Goal: Navigation & Orientation: Understand site structure

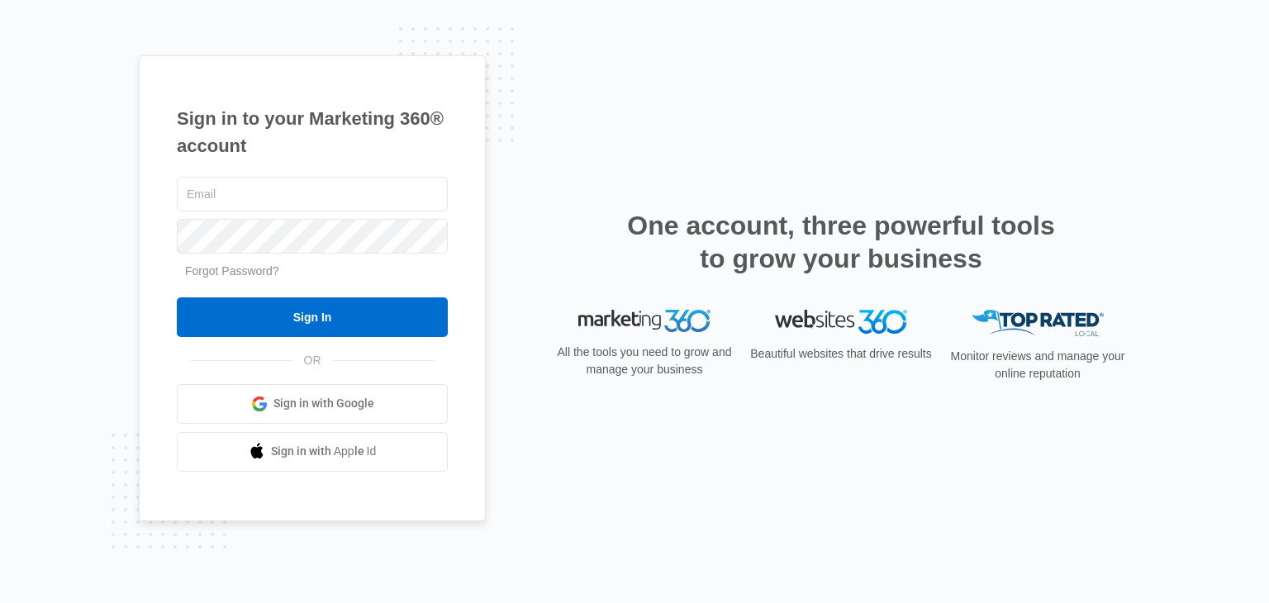
click at [262, 258] on form "Forgot Password? Sign In" at bounding box center [312, 256] width 271 height 164
click at [245, 207] on input "text" at bounding box center [312, 194] width 271 height 35
click at [324, 421] on link "Sign in with Google" at bounding box center [312, 404] width 271 height 40
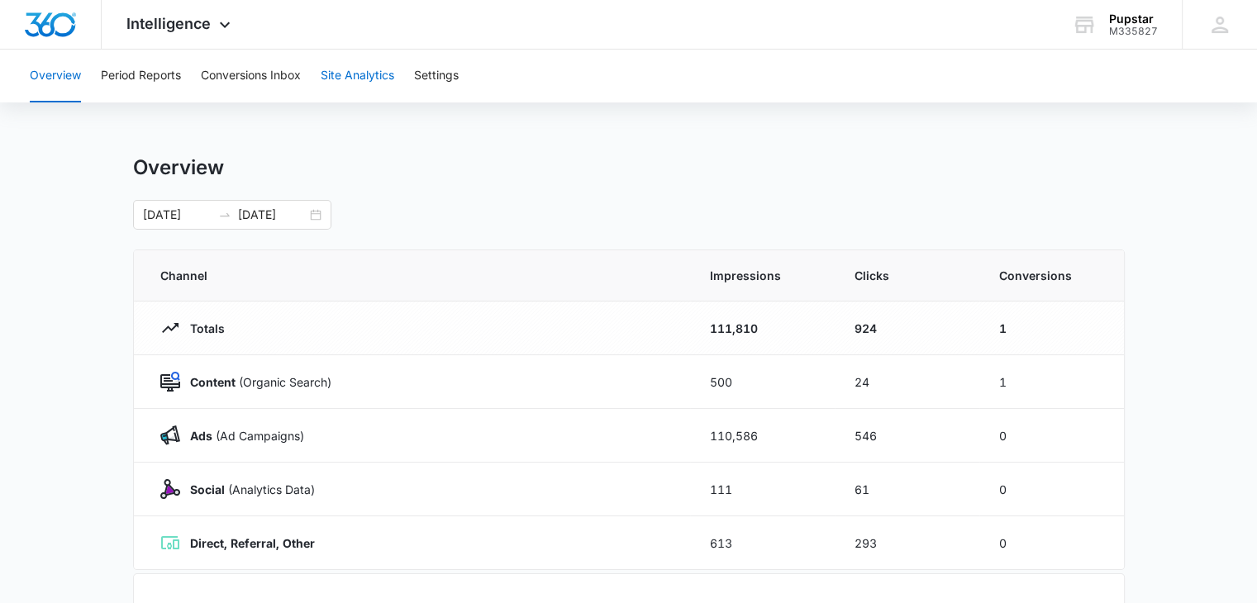
click at [360, 80] on button "Site Analytics" at bounding box center [358, 76] width 74 height 53
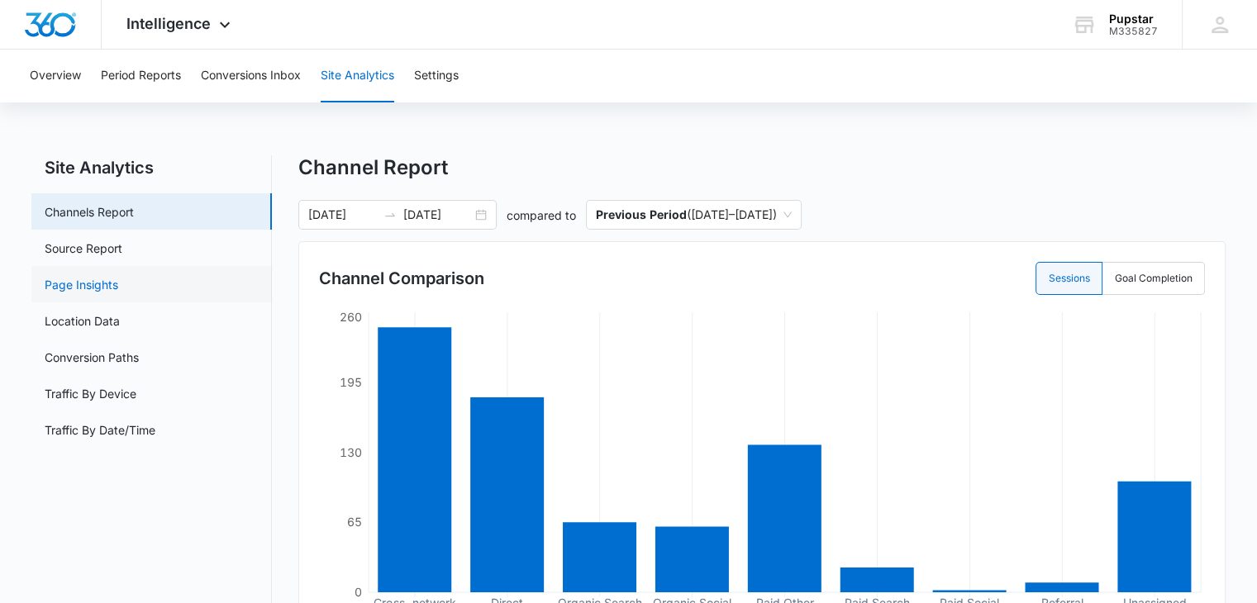
click at [83, 283] on link "Page Insights" at bounding box center [82, 284] width 74 height 17
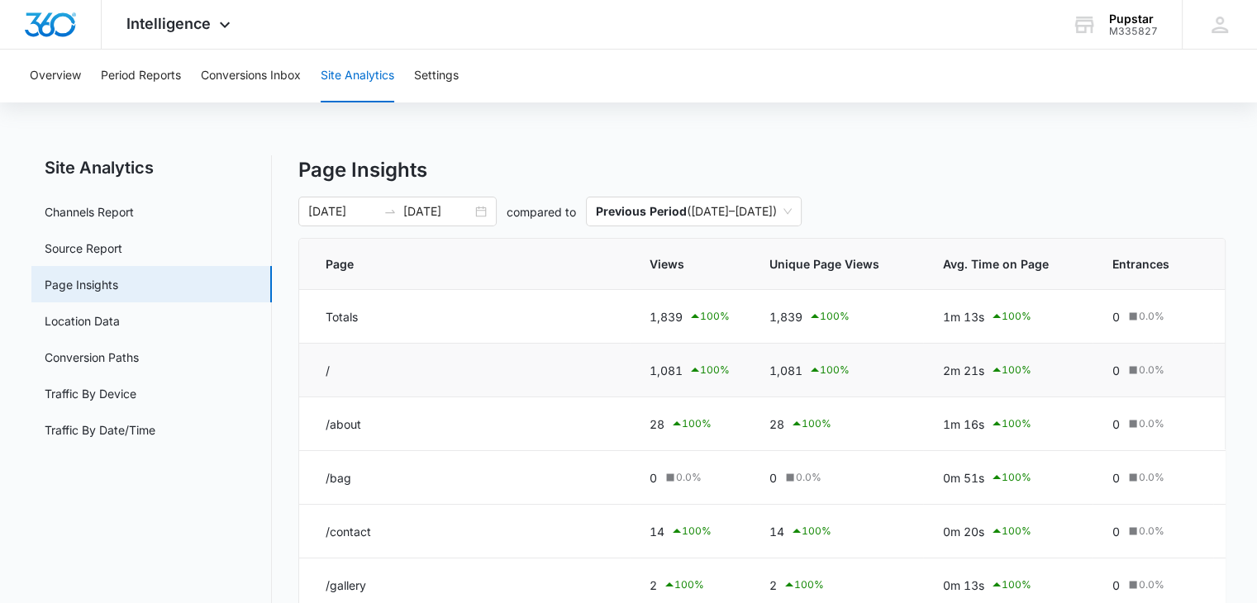
click at [420, 372] on td "/" at bounding box center [464, 371] width 331 height 54
click at [123, 361] on link "Conversion Paths" at bounding box center [92, 357] width 94 height 17
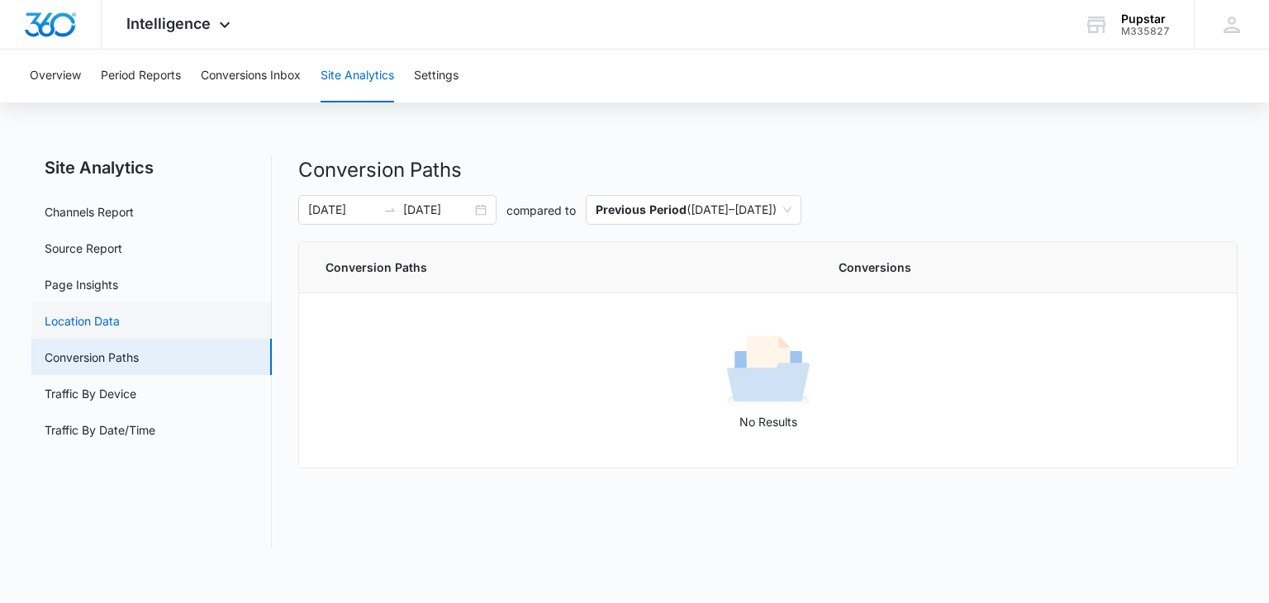
click at [104, 321] on link "Location Data" at bounding box center [82, 320] width 75 height 17
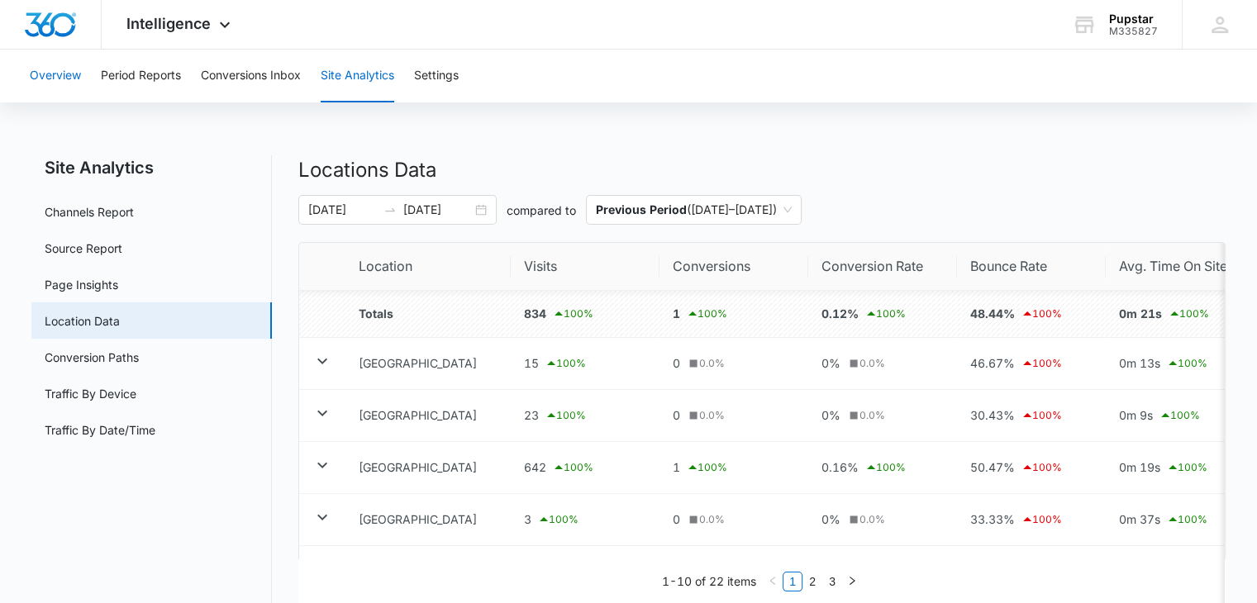
click at [66, 84] on button "Overview" at bounding box center [55, 76] width 51 height 53
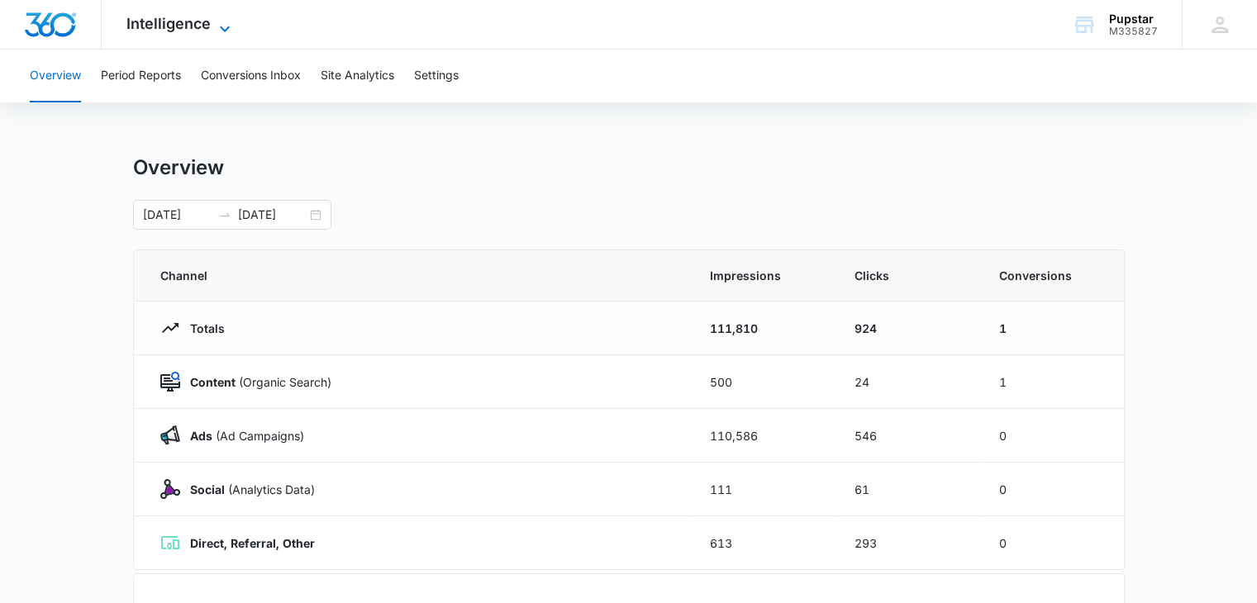
click at [225, 27] on icon at bounding box center [225, 29] width 20 height 20
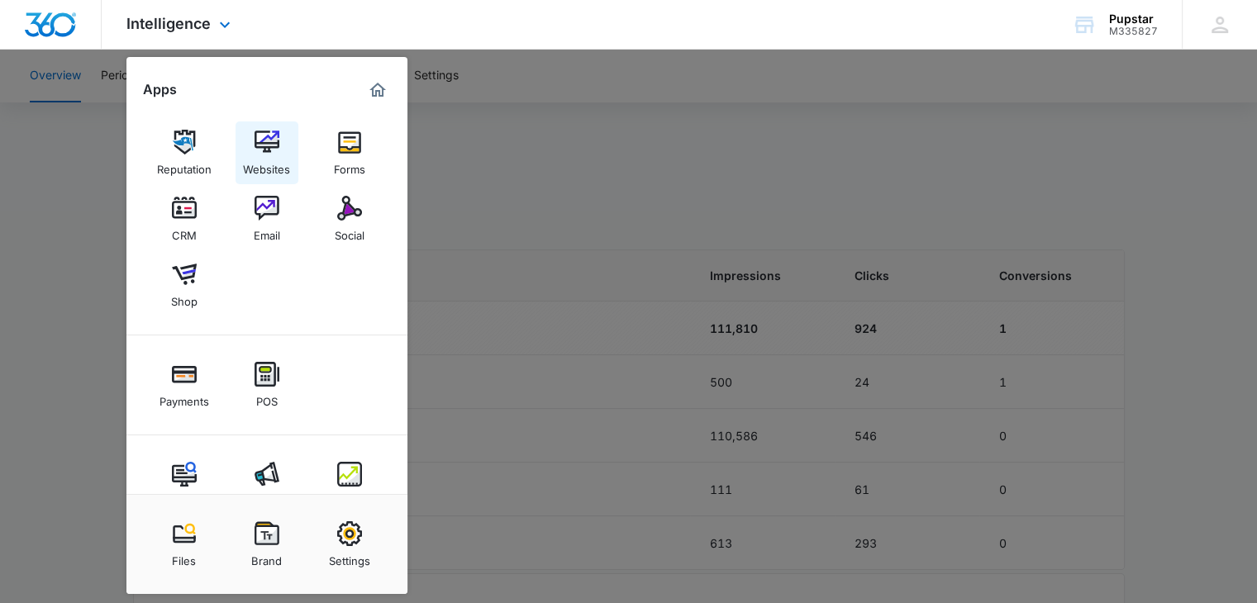
click at [271, 156] on div "Websites" at bounding box center [266, 165] width 47 height 21
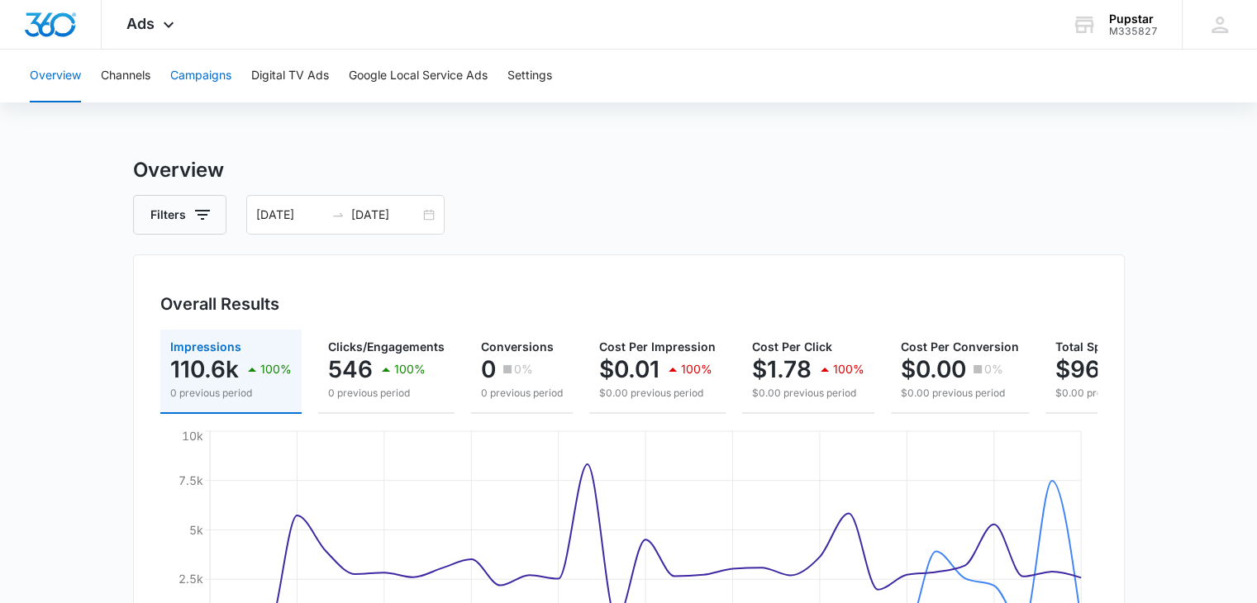
click at [201, 79] on button "Campaigns" at bounding box center [200, 76] width 61 height 53
click at [113, 70] on button "Channels" at bounding box center [126, 76] width 50 height 53
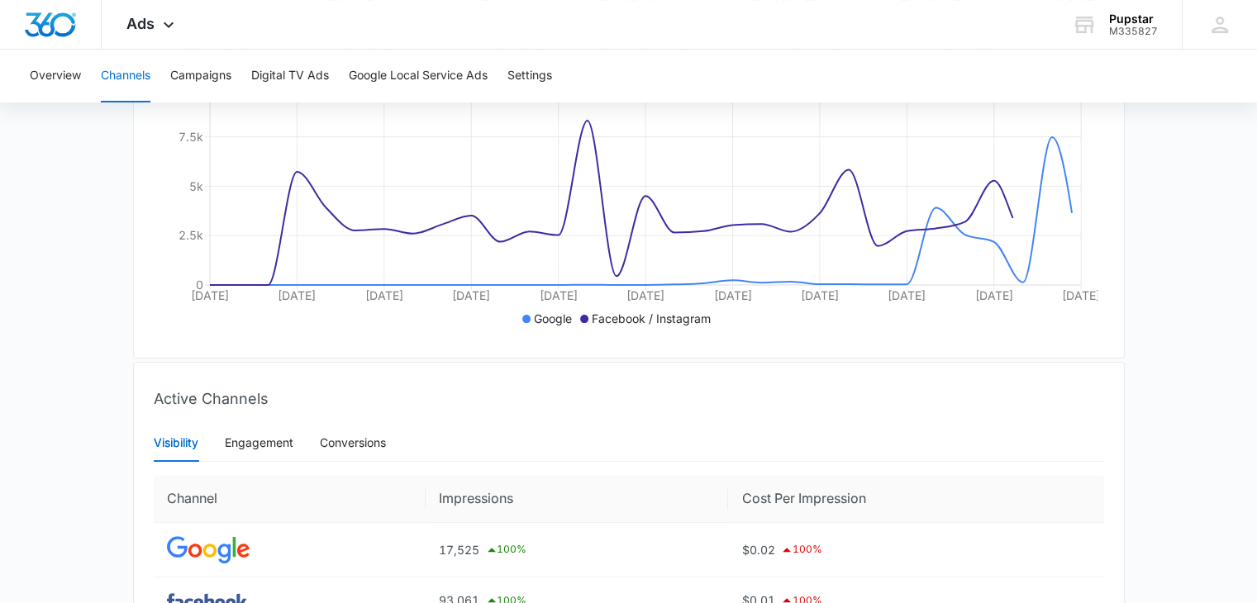
scroll to position [502, 0]
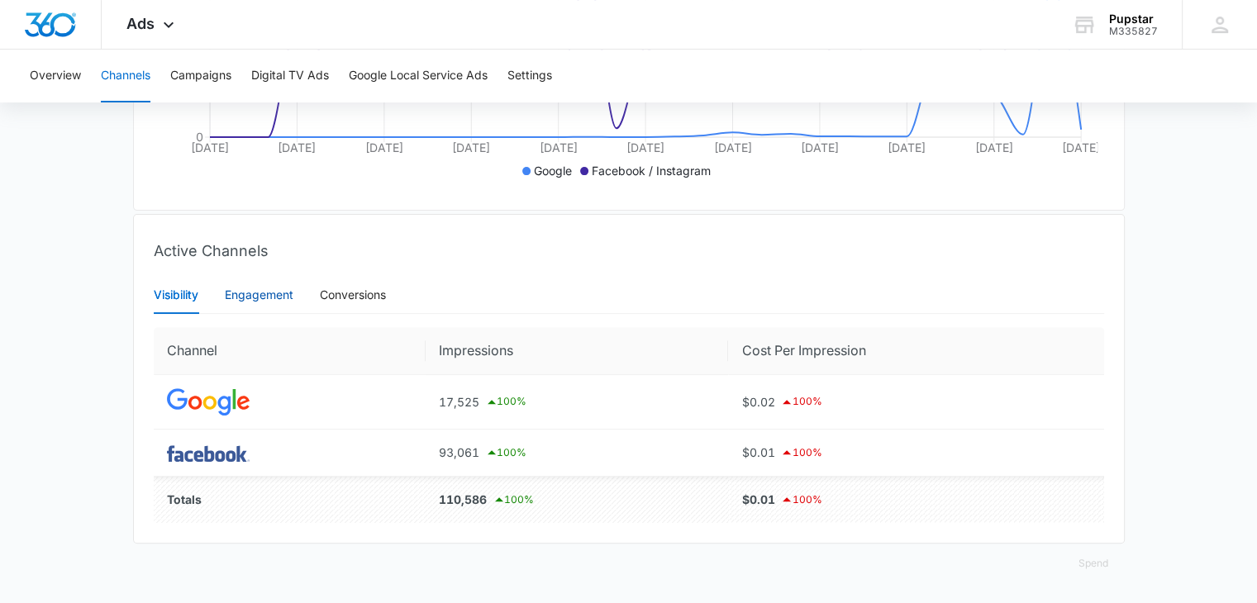
click at [268, 298] on div "Engagement" at bounding box center [259, 295] width 69 height 18
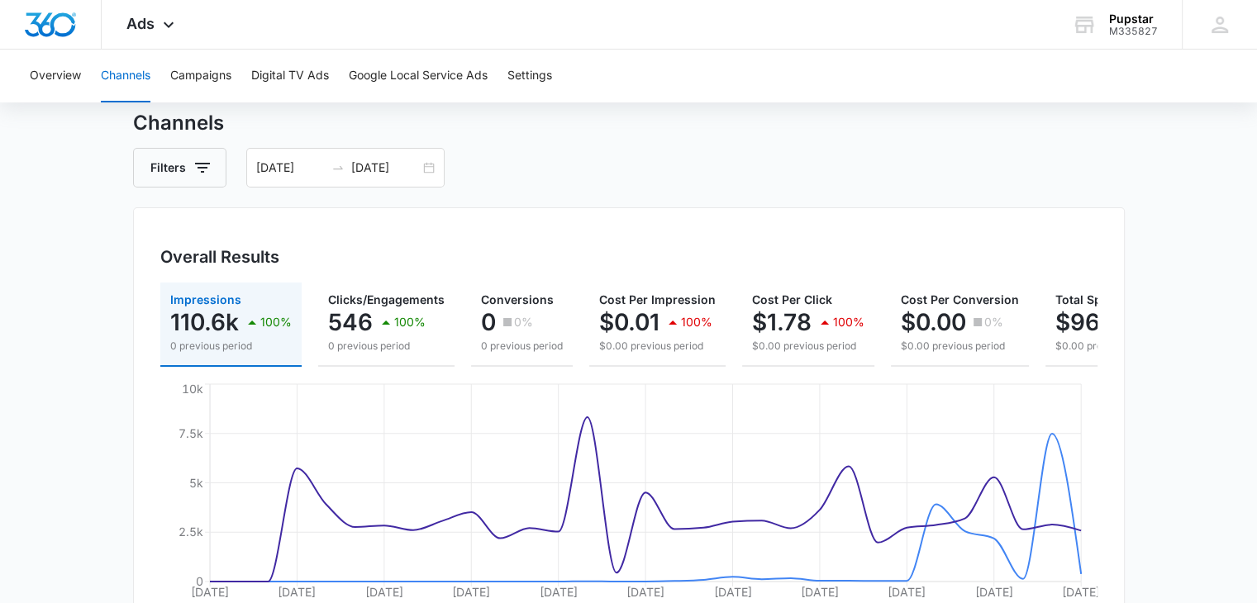
scroll to position [46, 0]
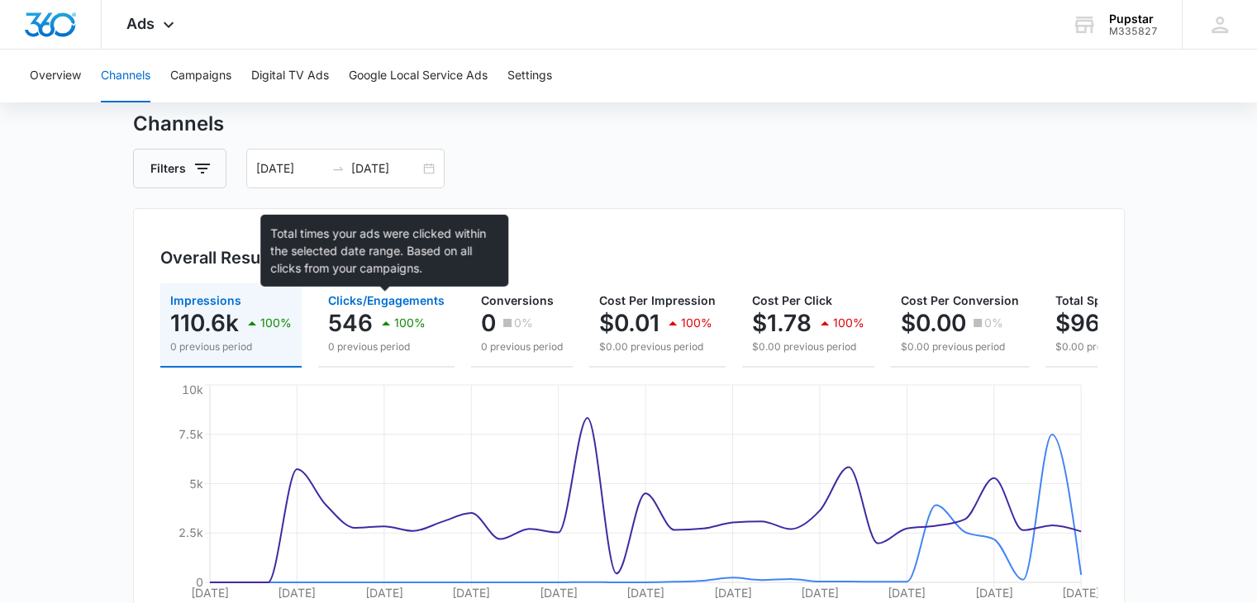
click at [404, 293] on span "Clicks/Engagements" at bounding box center [386, 300] width 117 height 14
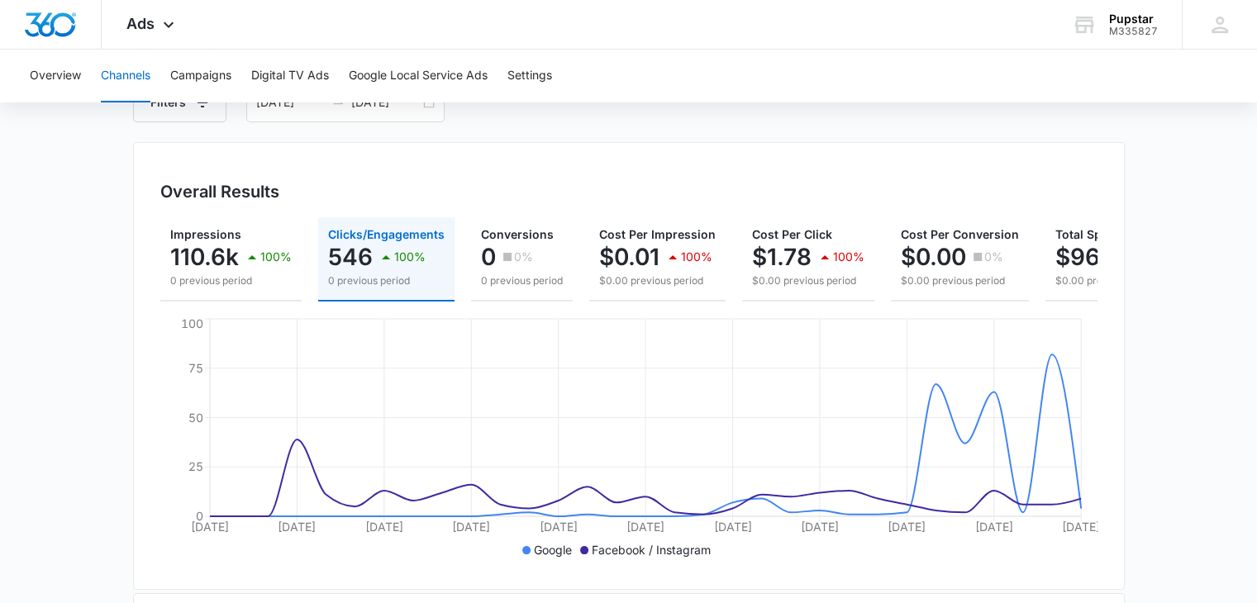
scroll to position [0, 0]
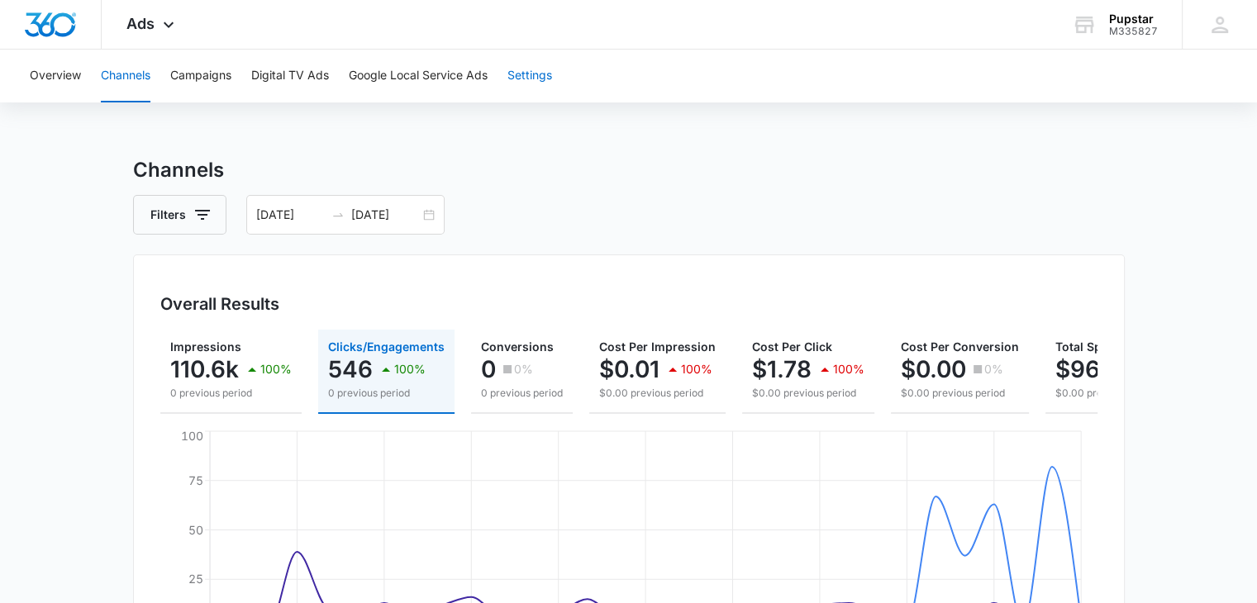
click at [543, 81] on button "Settings" at bounding box center [529, 76] width 45 height 53
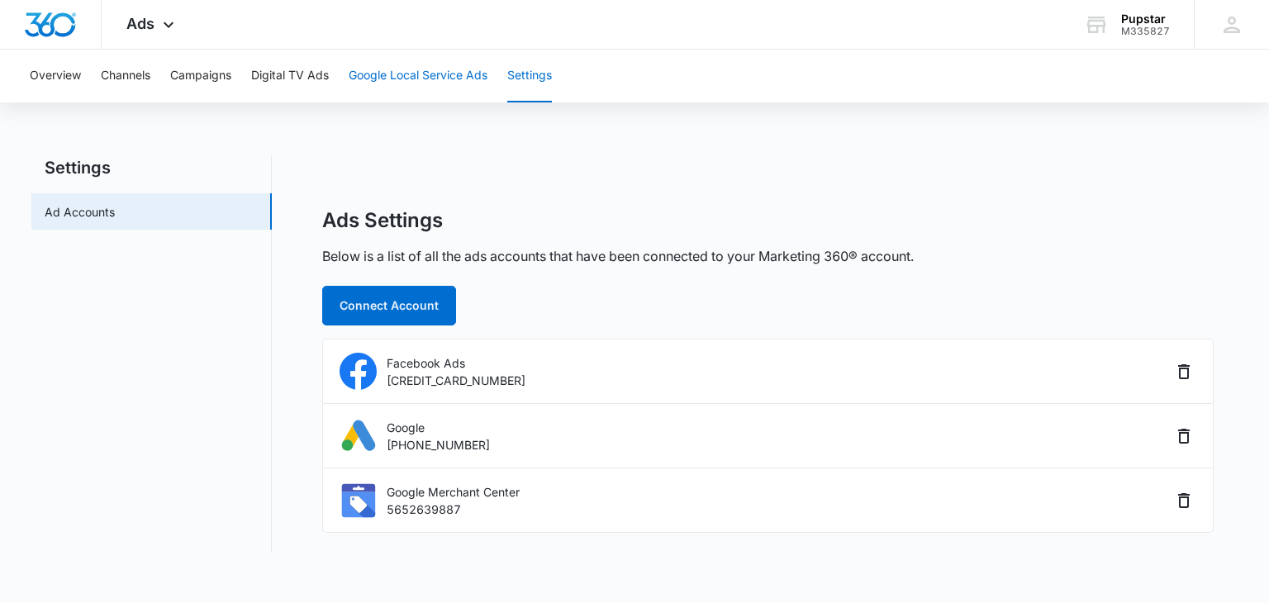
click at [435, 74] on button "Google Local Service Ads" at bounding box center [418, 76] width 139 height 53
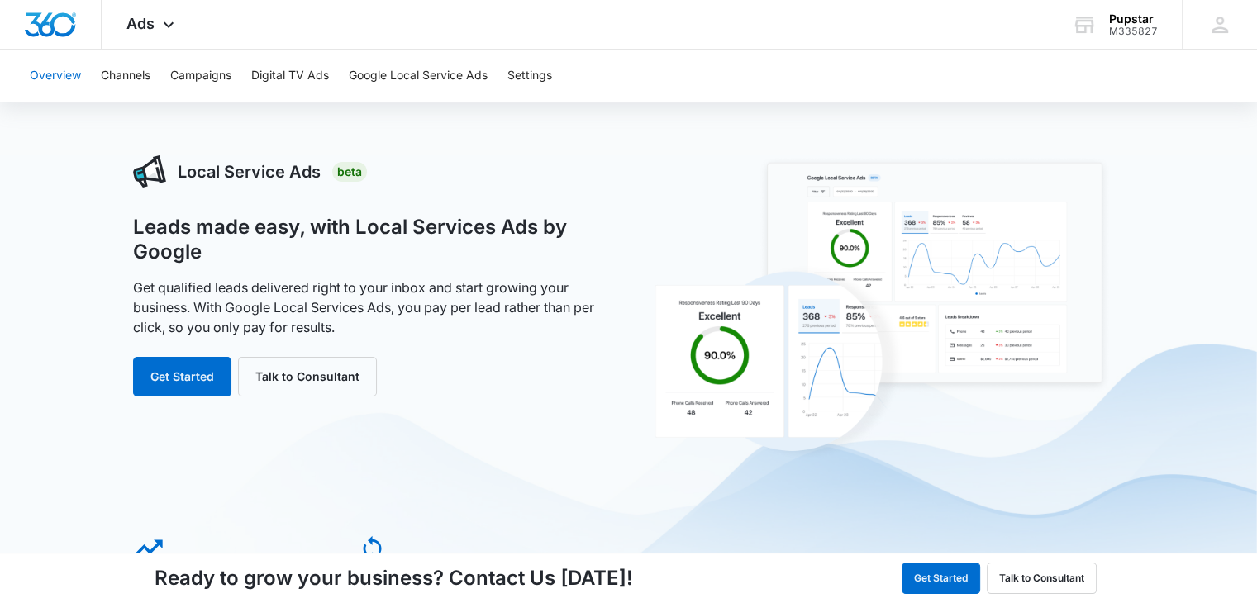
click at [54, 82] on button "Overview" at bounding box center [55, 76] width 51 height 53
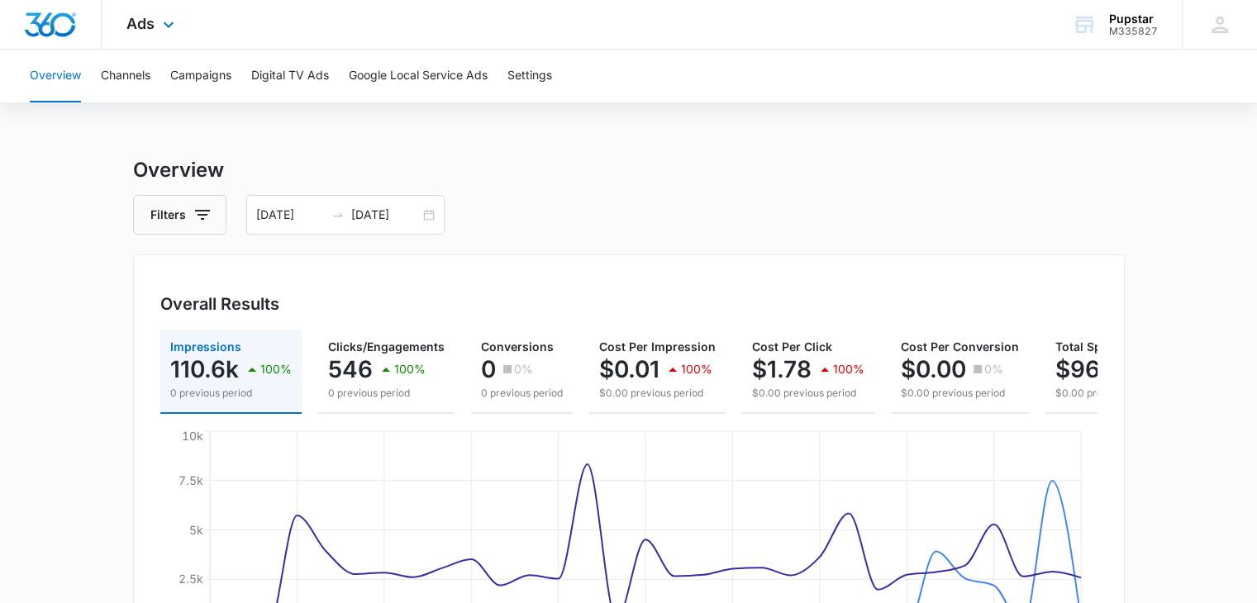
click at [159, 38] on div "Ads Apps Reputation Websites Forms CRM Email Social Shop Payments POS Content A…" at bounding box center [153, 24] width 102 height 49
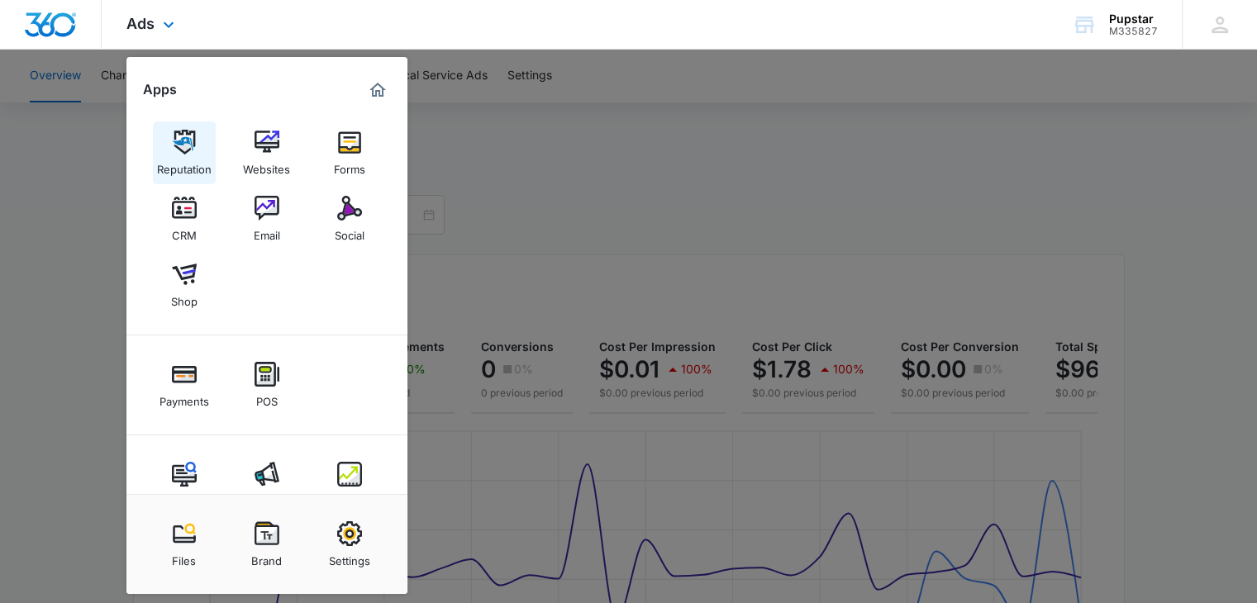
click at [188, 138] on img at bounding box center [184, 142] width 25 height 25
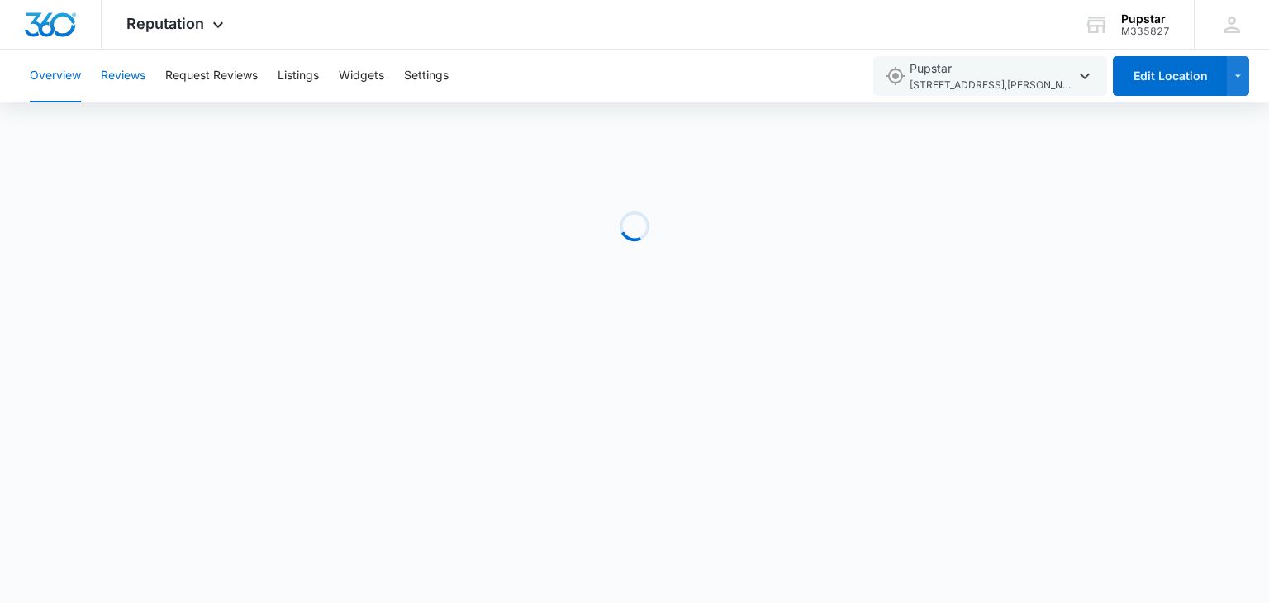
click at [129, 79] on button "Reviews" at bounding box center [123, 76] width 45 height 53
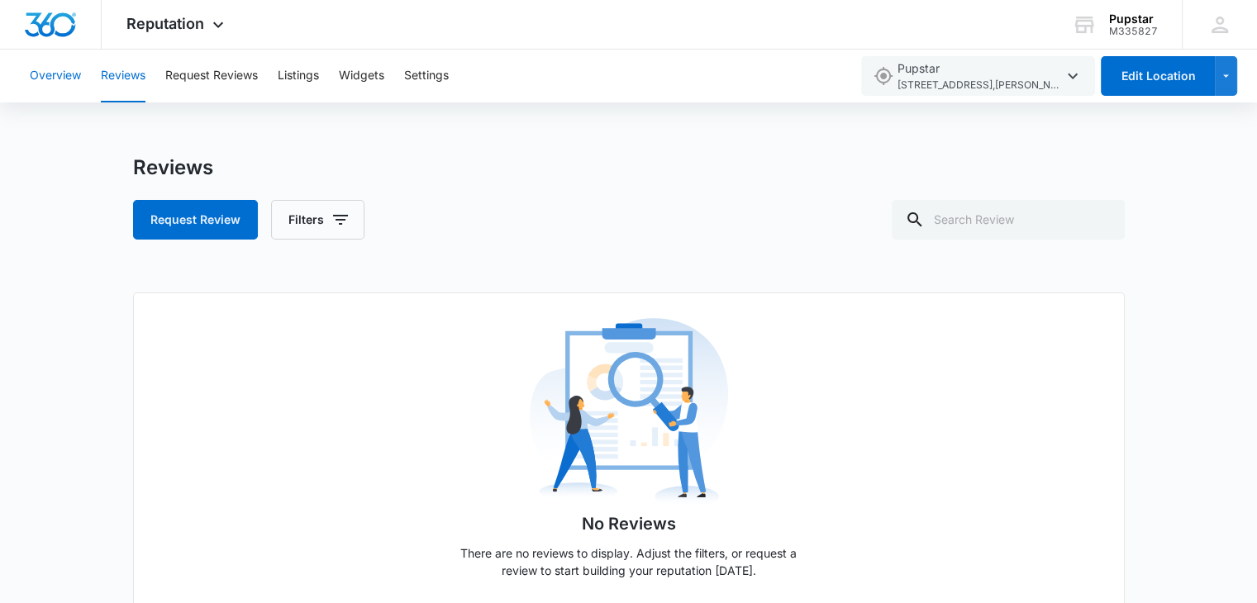
click at [60, 83] on button "Overview" at bounding box center [55, 76] width 51 height 53
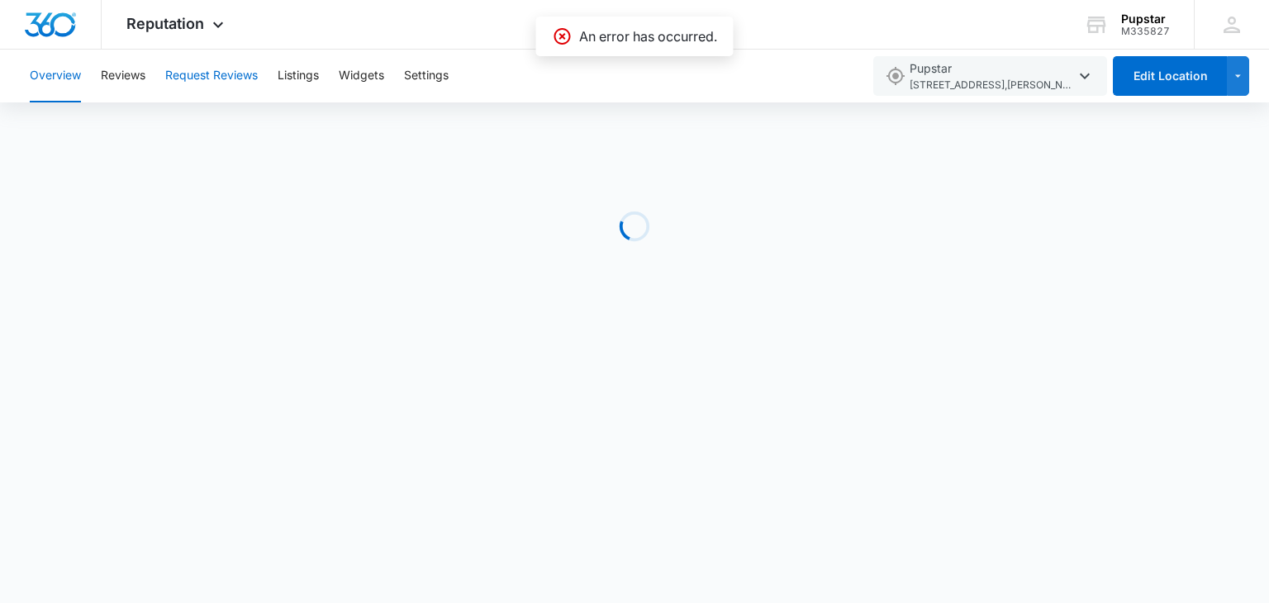
click at [207, 80] on button "Request Reviews" at bounding box center [211, 76] width 93 height 53
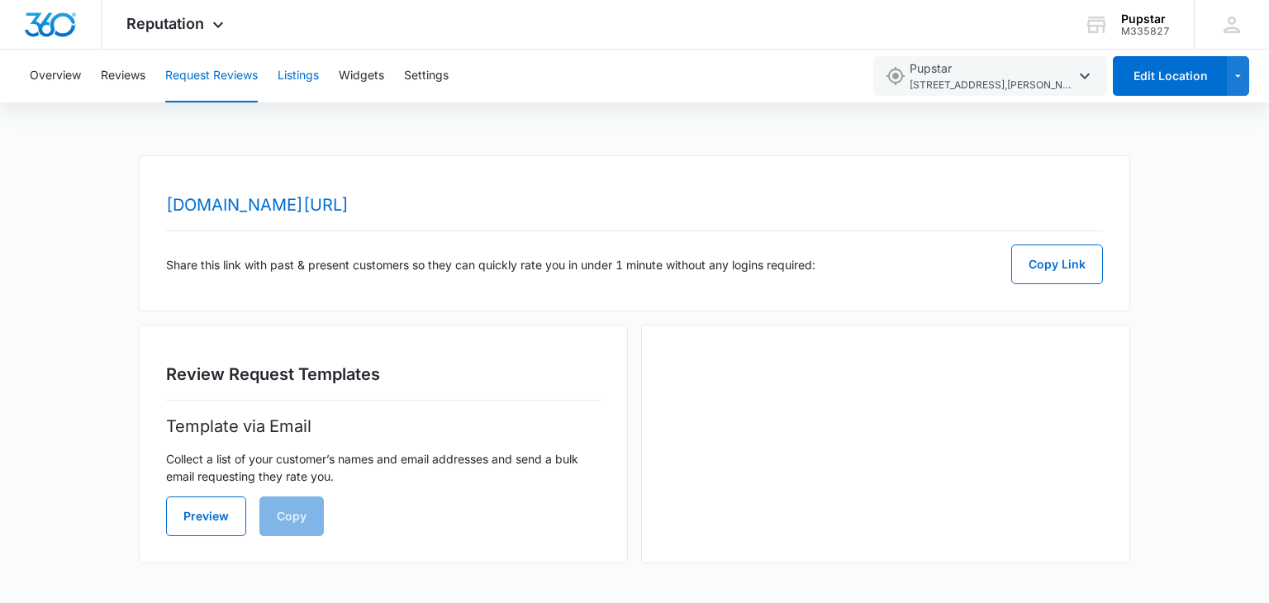
click at [303, 74] on button "Listings" at bounding box center [298, 76] width 41 height 53
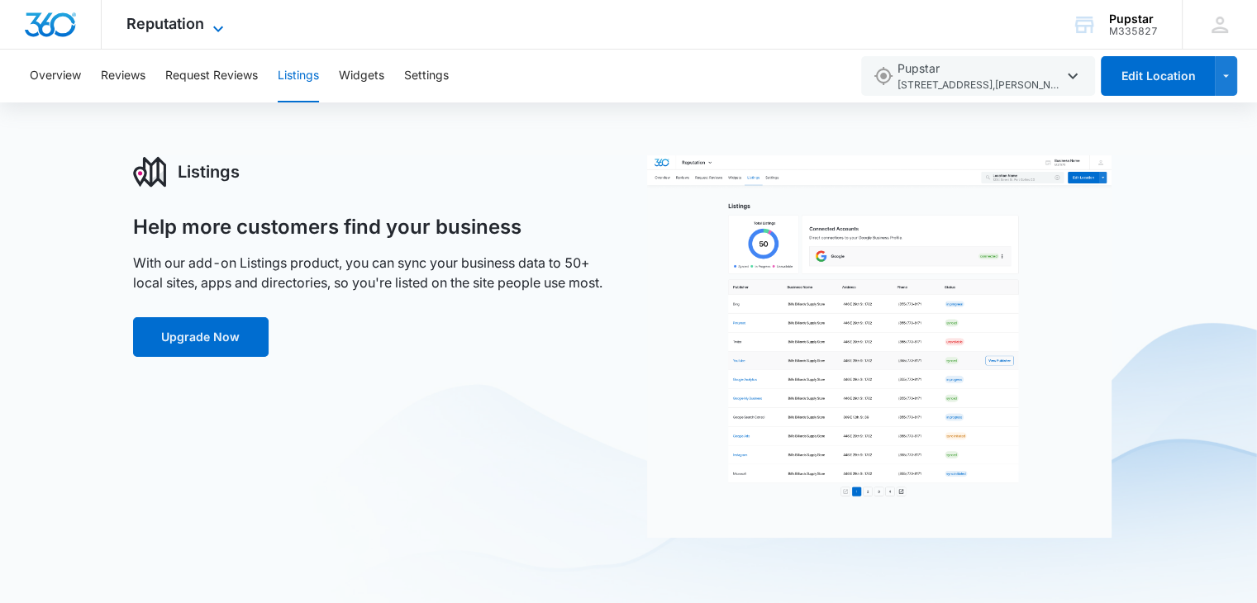
click at [215, 27] on icon at bounding box center [218, 29] width 10 height 6
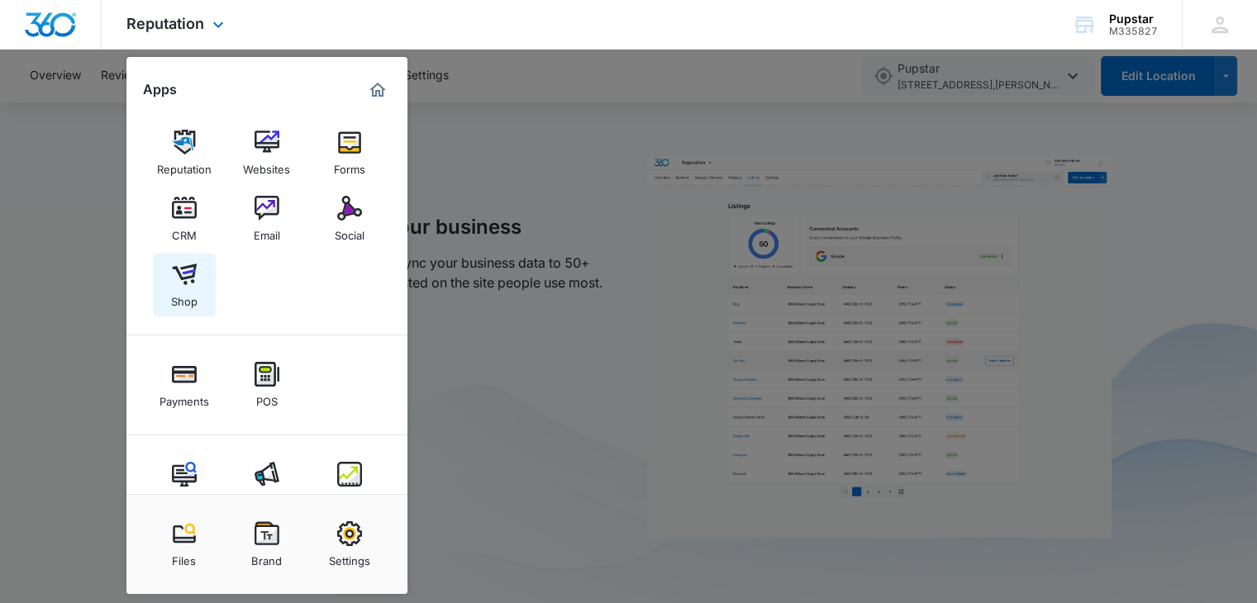
click at [182, 277] on img at bounding box center [184, 274] width 25 height 25
